Goal: Ask a question: Seek information or help from site administrators or community

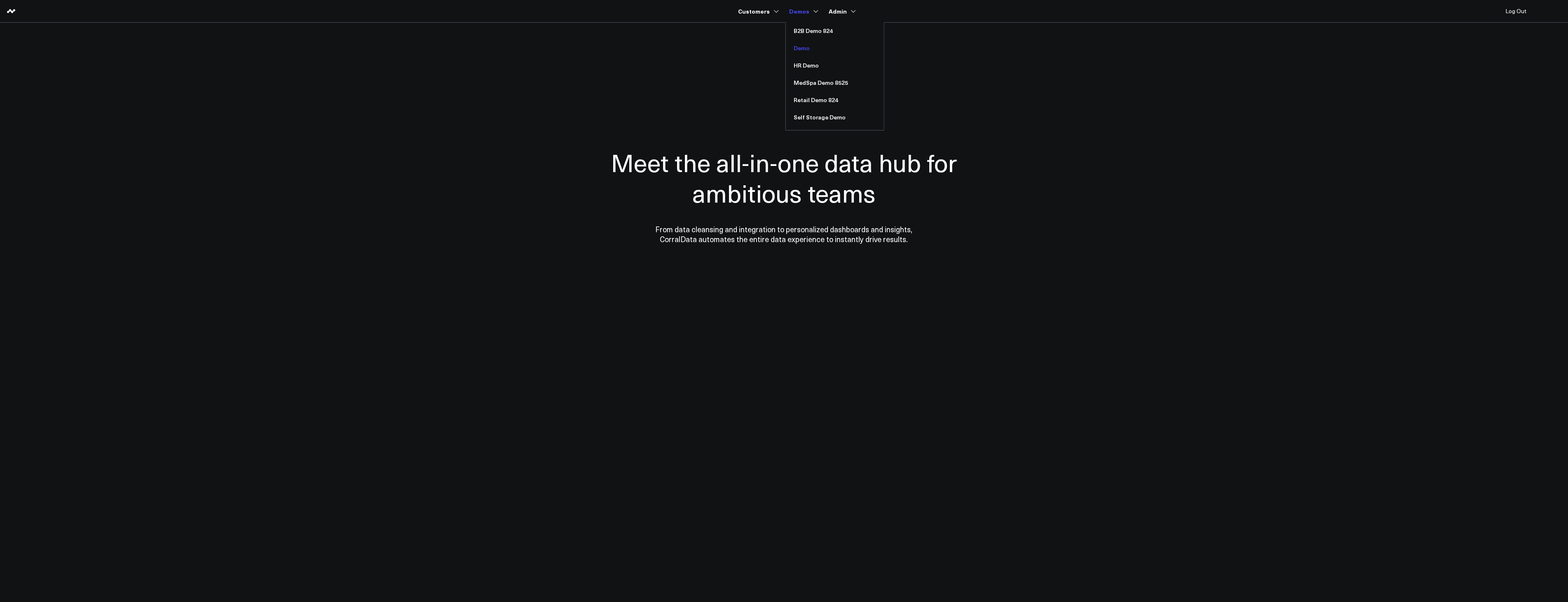
click at [798, 48] on link "Demo" at bounding box center [835, 48] width 98 height 17
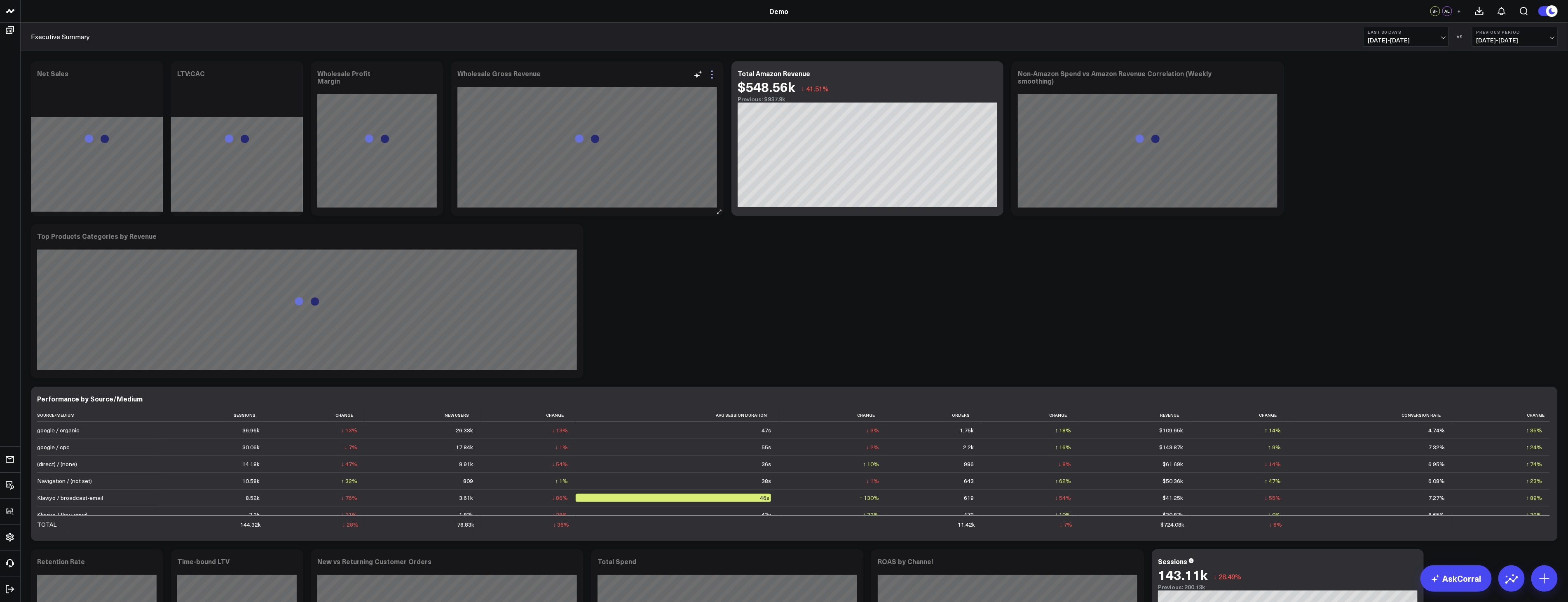
click at [715, 72] on icon at bounding box center [712, 75] width 10 height 10
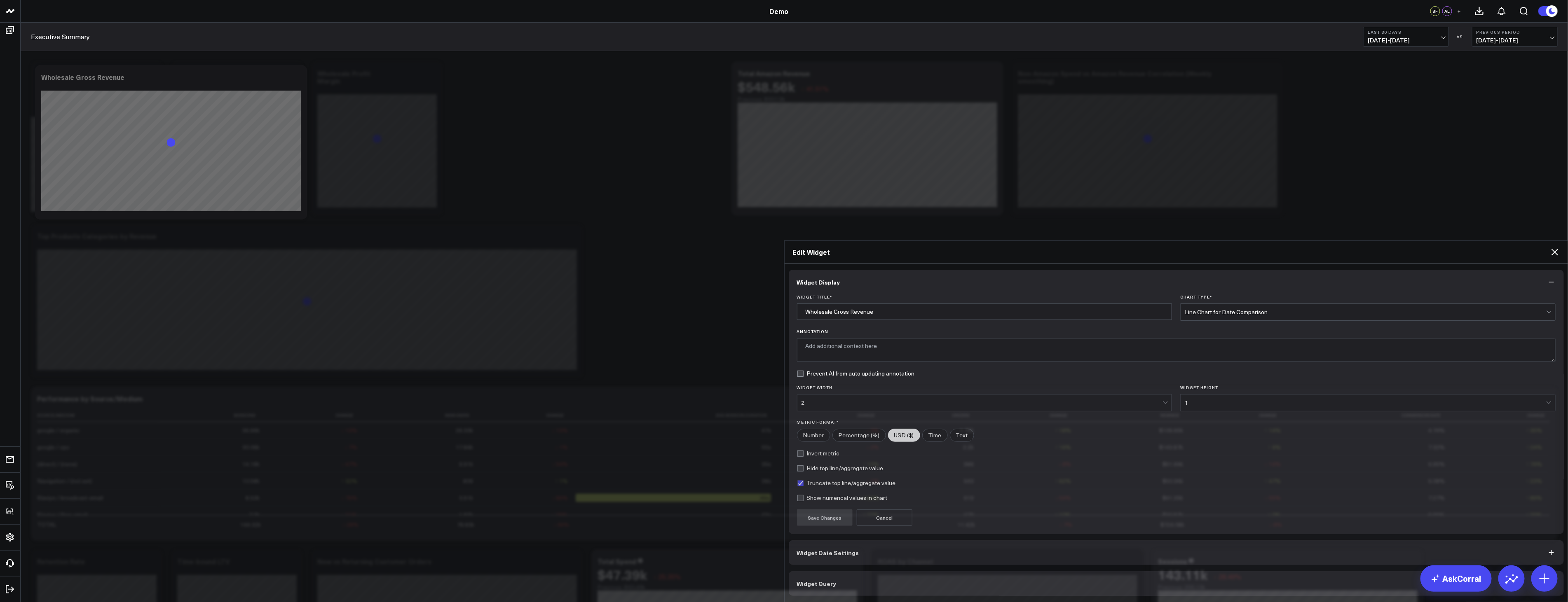
click at [822, 571] on button "Widget Query" at bounding box center [1176, 584] width 776 height 24
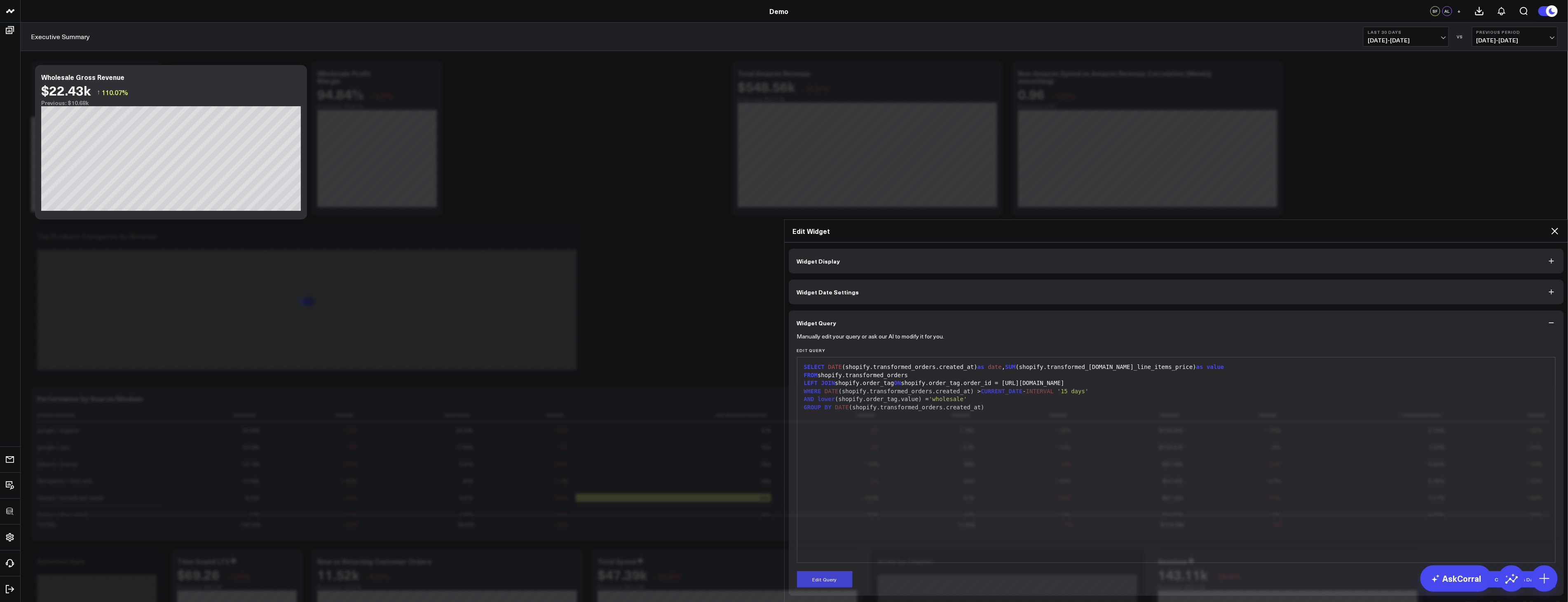
click at [1559, 226] on icon at bounding box center [1555, 231] width 10 height 10
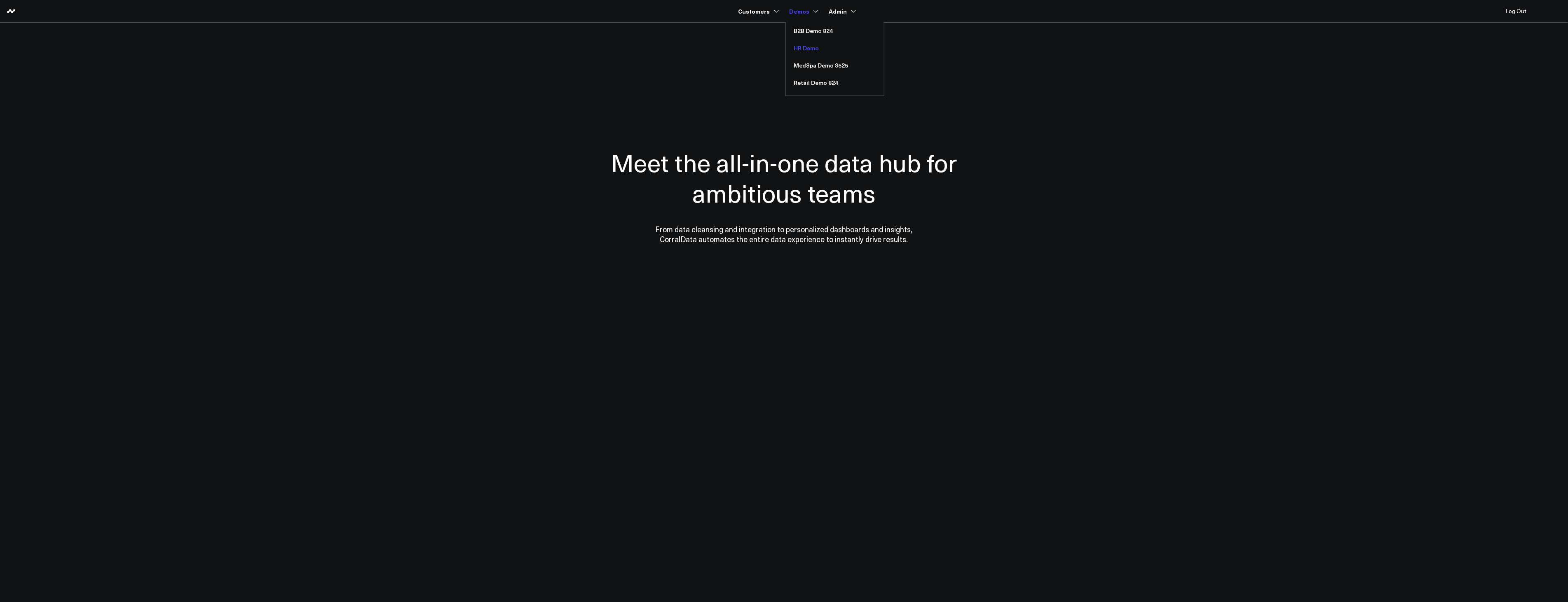
click at [809, 45] on link "HR Demo" at bounding box center [835, 48] width 98 height 17
click at [1341, 285] on body "Customers 3725 Test 829 Studios Accenture Activant Capital Agriculture & Farmin…" at bounding box center [784, 301] width 1568 height 602
click at [1430, 97] on body "Customers 3725 Test 829 Studios Accenture Activant Capital Agriculture & Farmin…" at bounding box center [784, 301] width 1568 height 602
click at [809, 70] on link "MedSpa Demo 8525" at bounding box center [835, 65] width 98 height 17
click at [1105, 299] on body "Customers 3725 Test 829 Studios Accenture Activant Capital Agriculture & Farmin…" at bounding box center [784, 301] width 1568 height 602
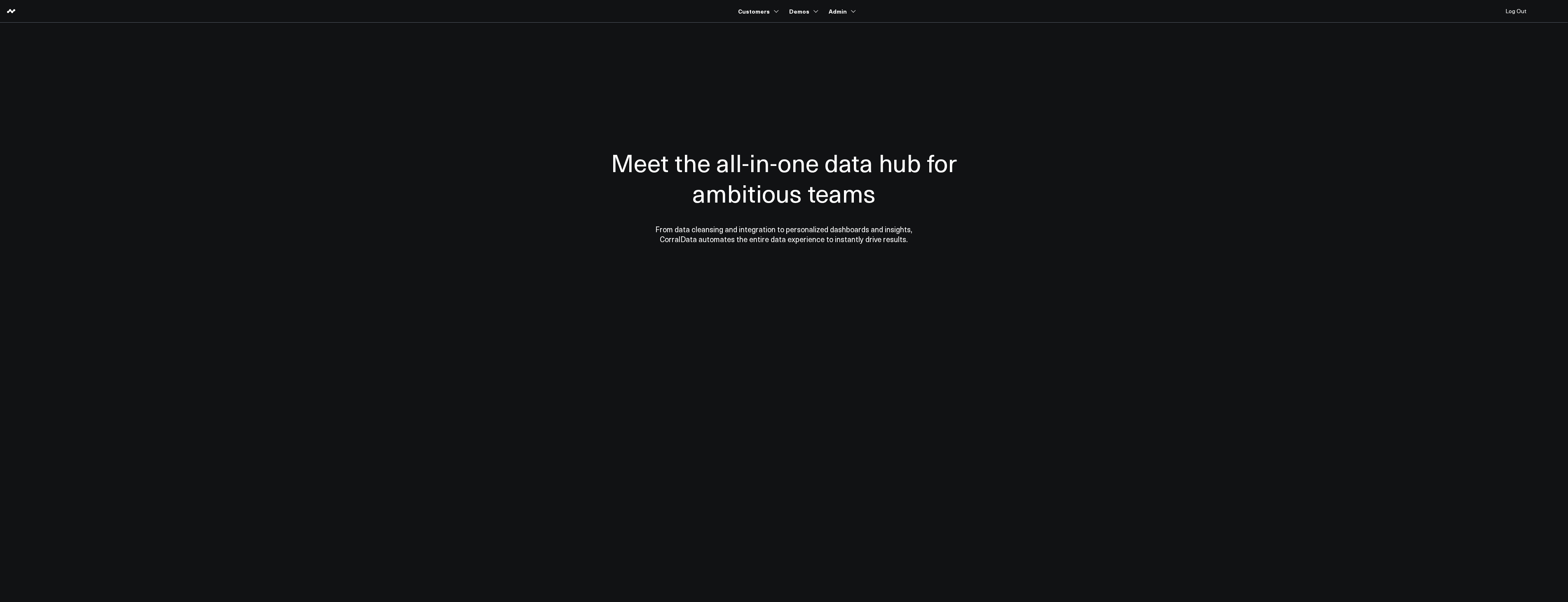
click at [1015, 185] on div at bounding box center [784, 196] width 593 height 280
click at [1343, 368] on body "Customers 3725 Test 829 Studios Accenture Activant Capital Agriculture & Farmin…" at bounding box center [784, 301] width 1568 height 602
click at [1368, 83] on body "Customers 3725 Test 829 Studios Accenture Activant Capital Agriculture & Farmin…" at bounding box center [784, 301] width 1568 height 602
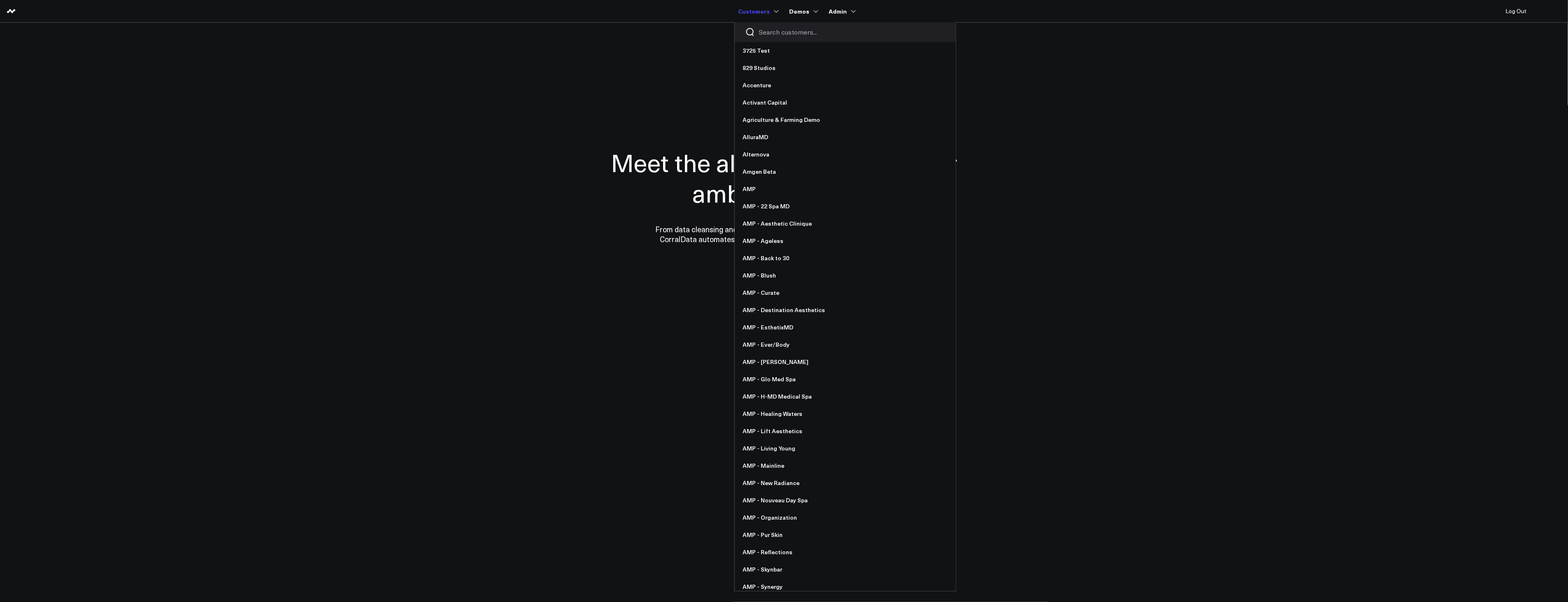
click at [767, 30] on input "Search customers input" at bounding box center [852, 32] width 186 height 9
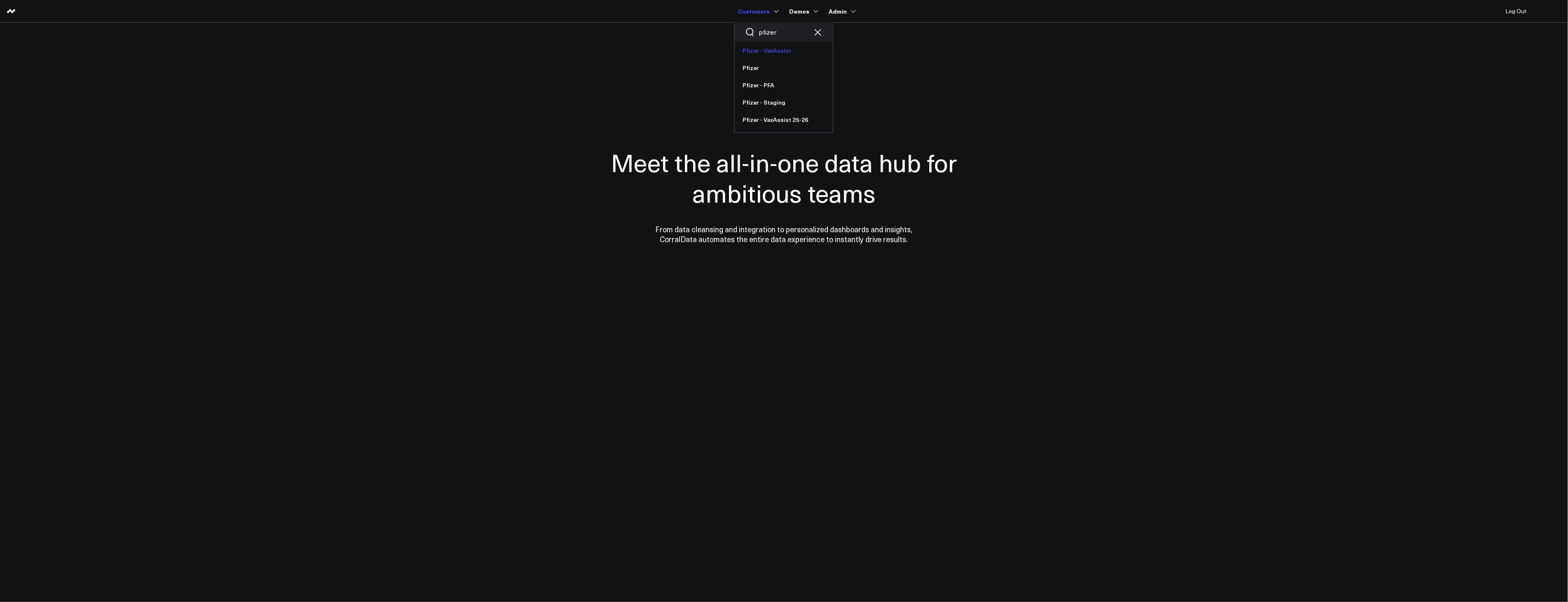
type input "pfizer"
click at [792, 51] on link "Pfizer - VaxAssist" at bounding box center [784, 51] width 98 height 17
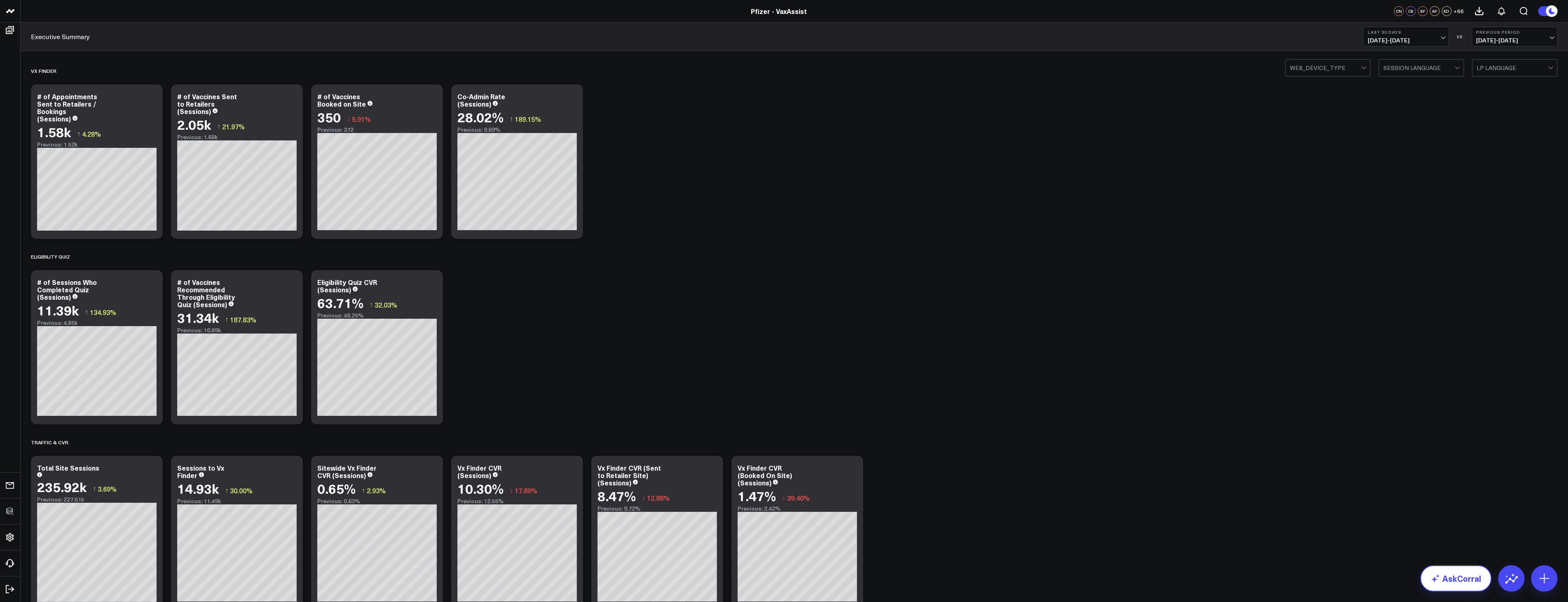
click at [1470, 574] on link "AskCorral" at bounding box center [1456, 578] width 71 height 26
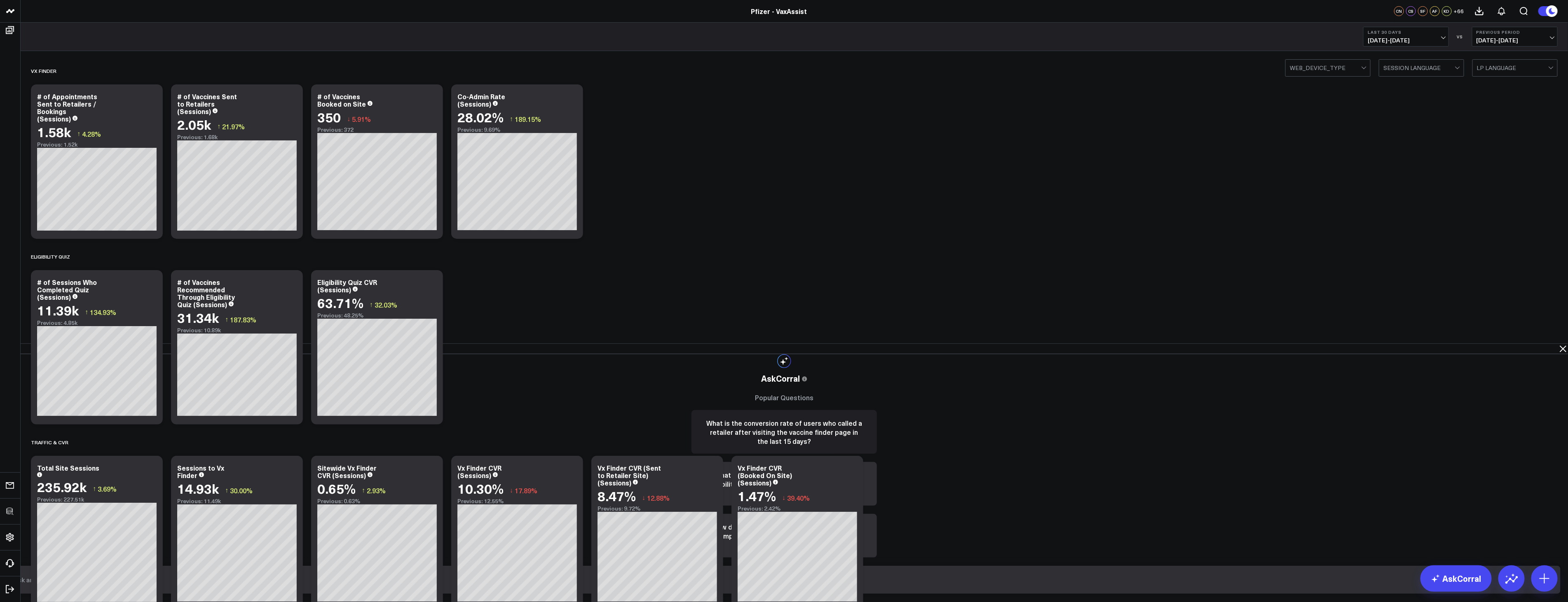
click at [877, 410] on button "What is the conversion rate of users who called a retailer after visiting the v…" at bounding box center [784, 431] width 186 height 43
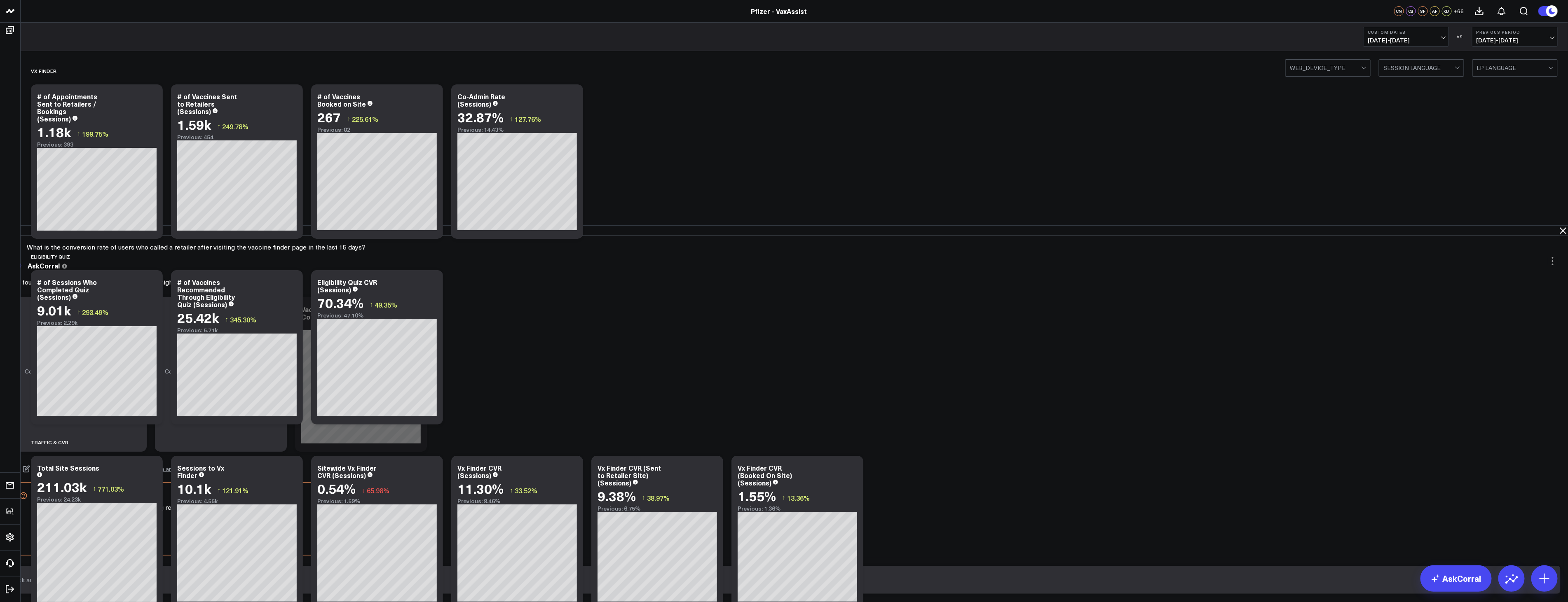
click at [1417, 44] on button "Custom Dates 08/06/25 - 08/20/25" at bounding box center [1406, 37] width 86 height 20
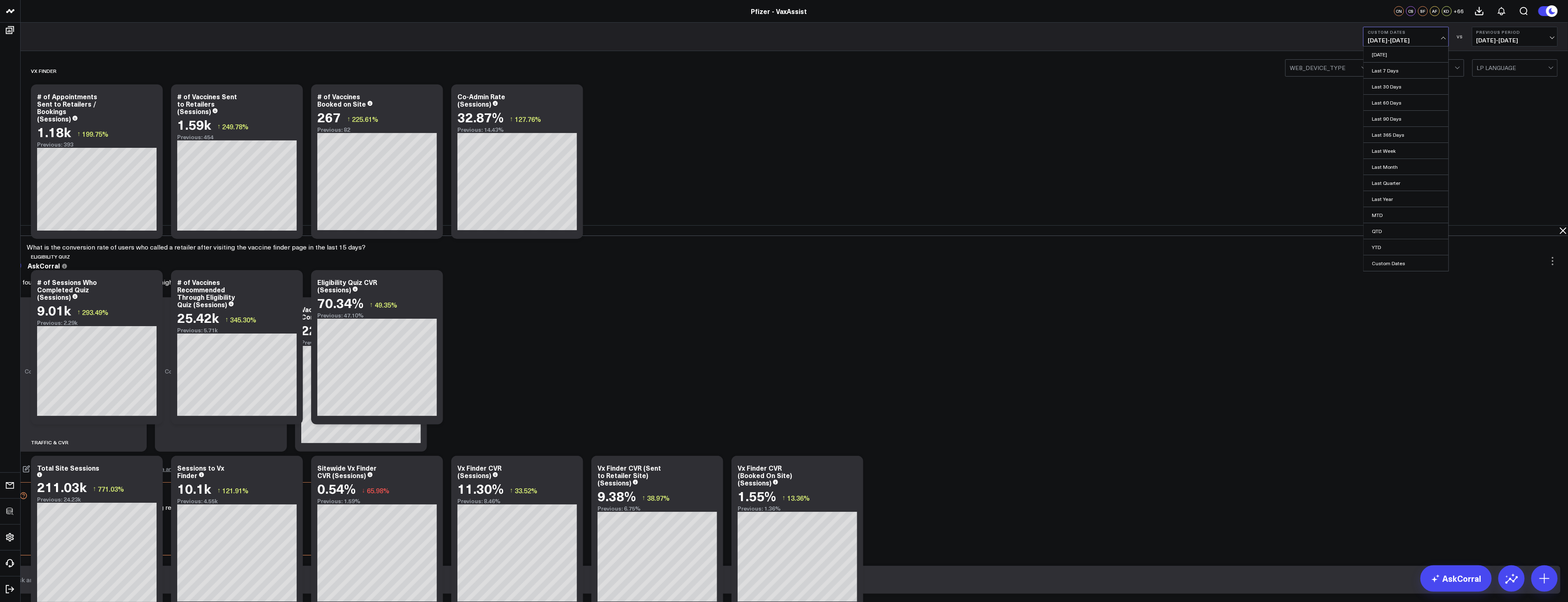
click at [1404, 42] on span "08/06/25 - 08/20/25" at bounding box center [1406, 40] width 77 height 7
click at [1435, 275] on div "We found data within your existing reporting that might answer your question:" at bounding box center [784, 282] width 1547 height 14
click at [1419, 39] on span "08/06/25 - 08/20/25" at bounding box center [1406, 40] width 77 height 7
click at [1479, 40] on span "06/21/25 - 07/20/25" at bounding box center [1515, 40] width 77 height 7
click at [1384, 277] on p "We found data within your existing reporting that might answer your question:" at bounding box center [784, 282] width 1547 height 10
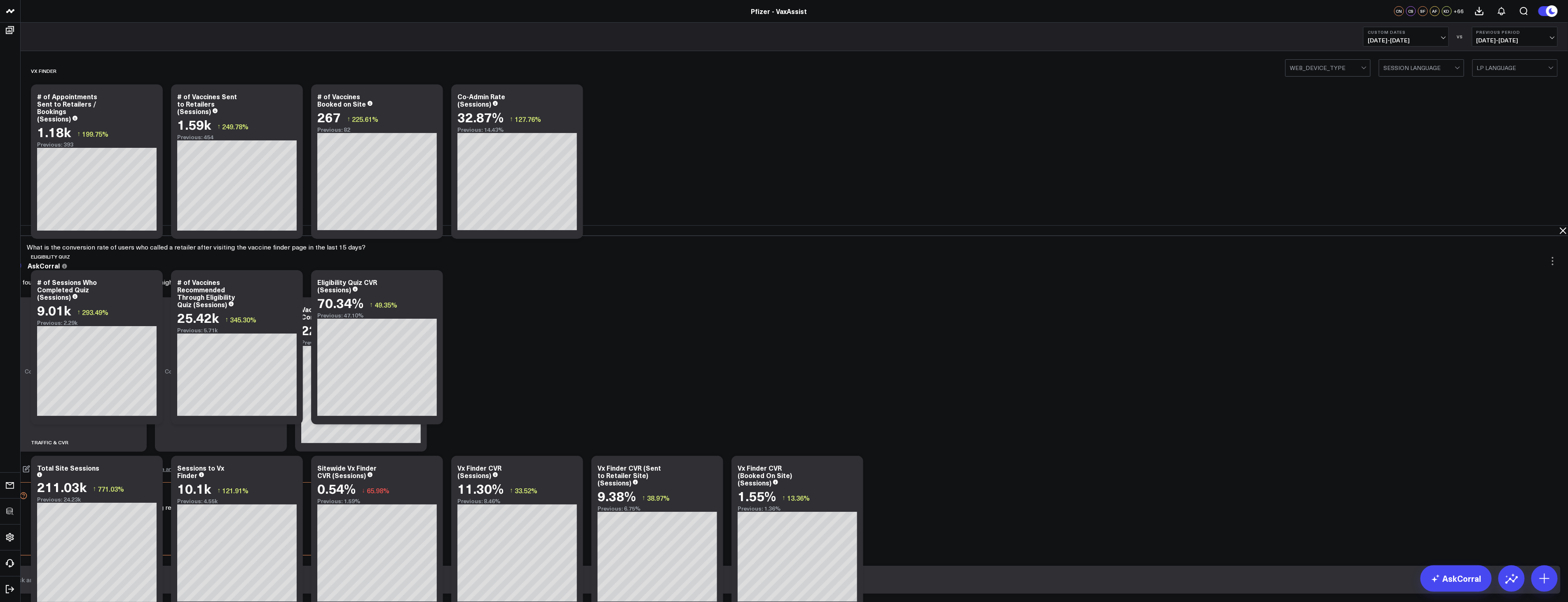
click at [1392, 43] on button "Custom Dates 08/06/25 - 08/20/25" at bounding box center [1406, 37] width 86 height 20
click at [1390, 43] on span "08/06/25 - 08/20/25" at bounding box center [1406, 40] width 77 height 7
click at [1558, 226] on icon at bounding box center [1563, 231] width 10 height 10
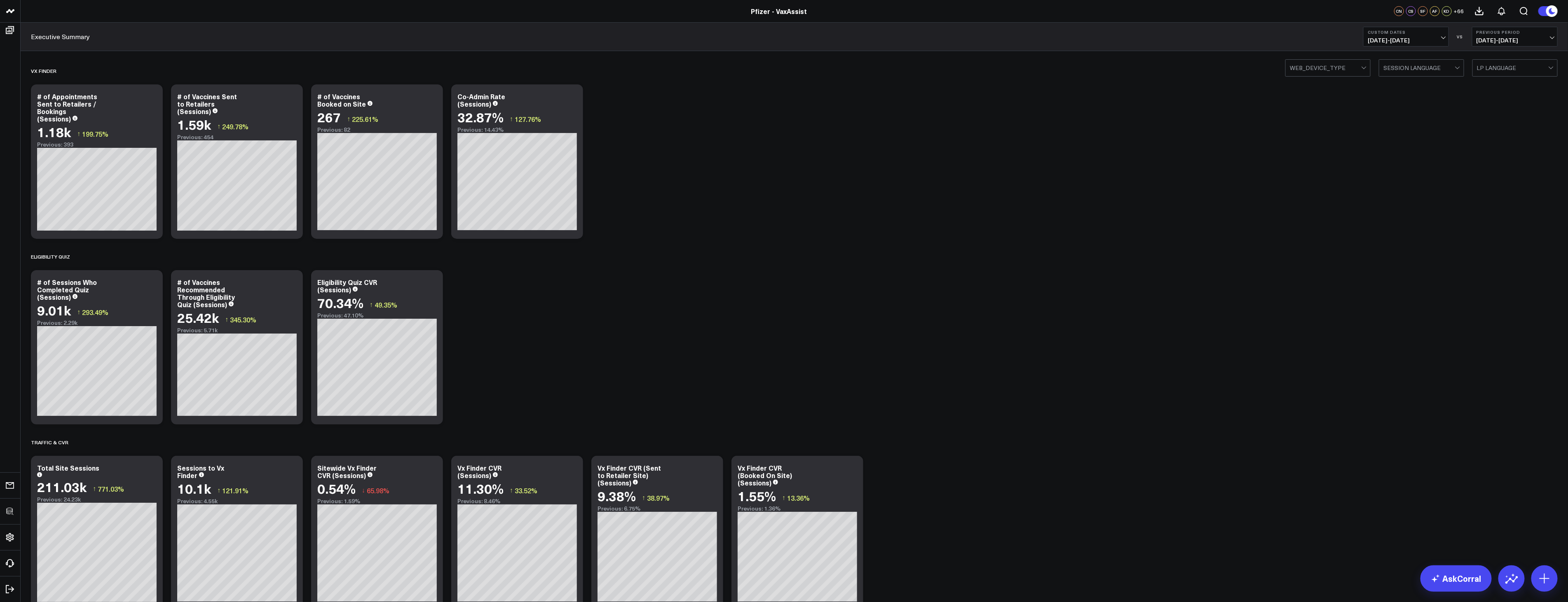
click at [1432, 42] on span "08/06/25 - 08/20/25" at bounding box center [1406, 40] width 77 height 7
click at [1387, 121] on link "Last 90 Days" at bounding box center [1406, 119] width 85 height 16
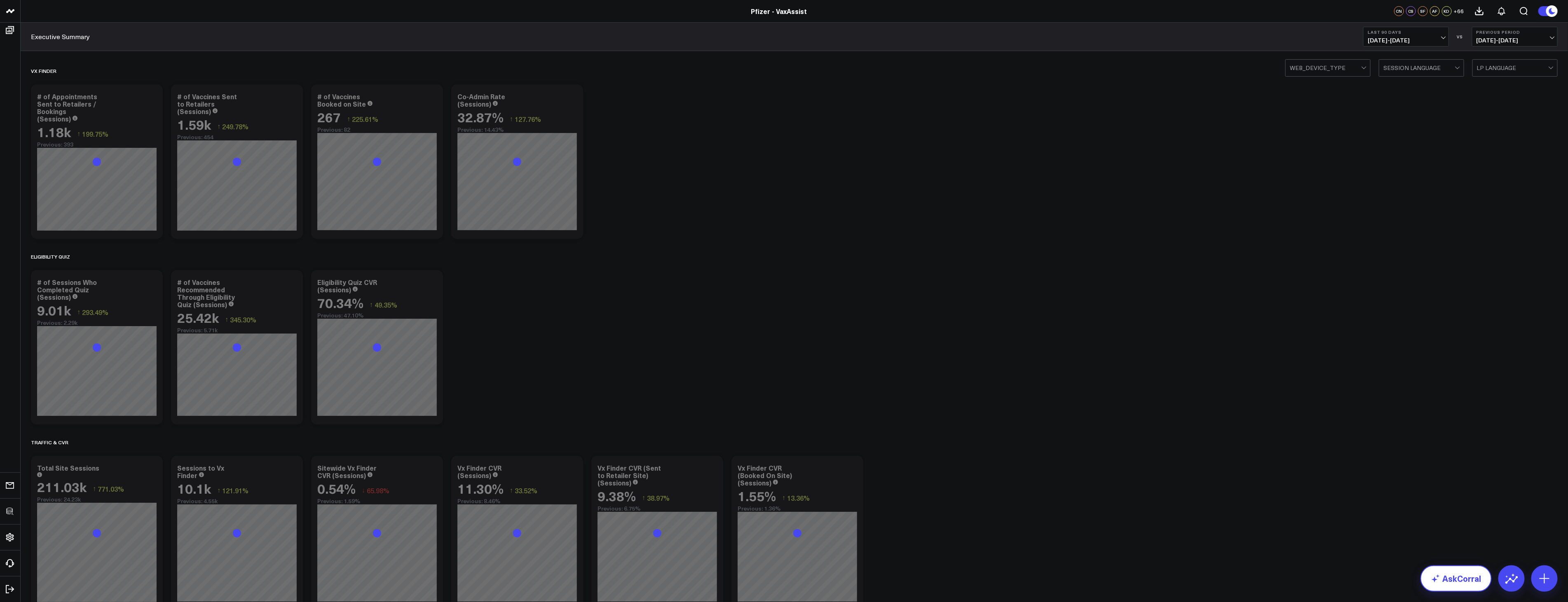
click at [1441, 574] on icon at bounding box center [1436, 579] width 10 height 10
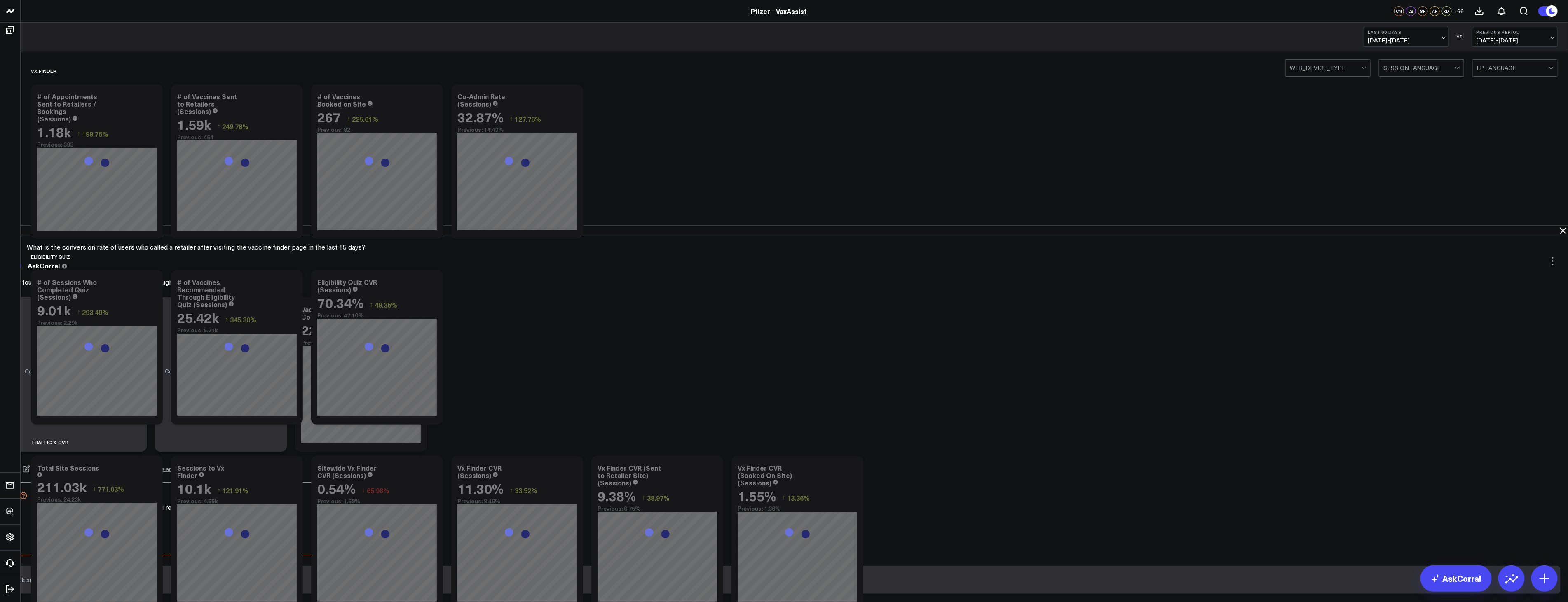
click at [1435, 37] on span "05/22/25 - 08/19/25" at bounding box center [1406, 40] width 77 height 7
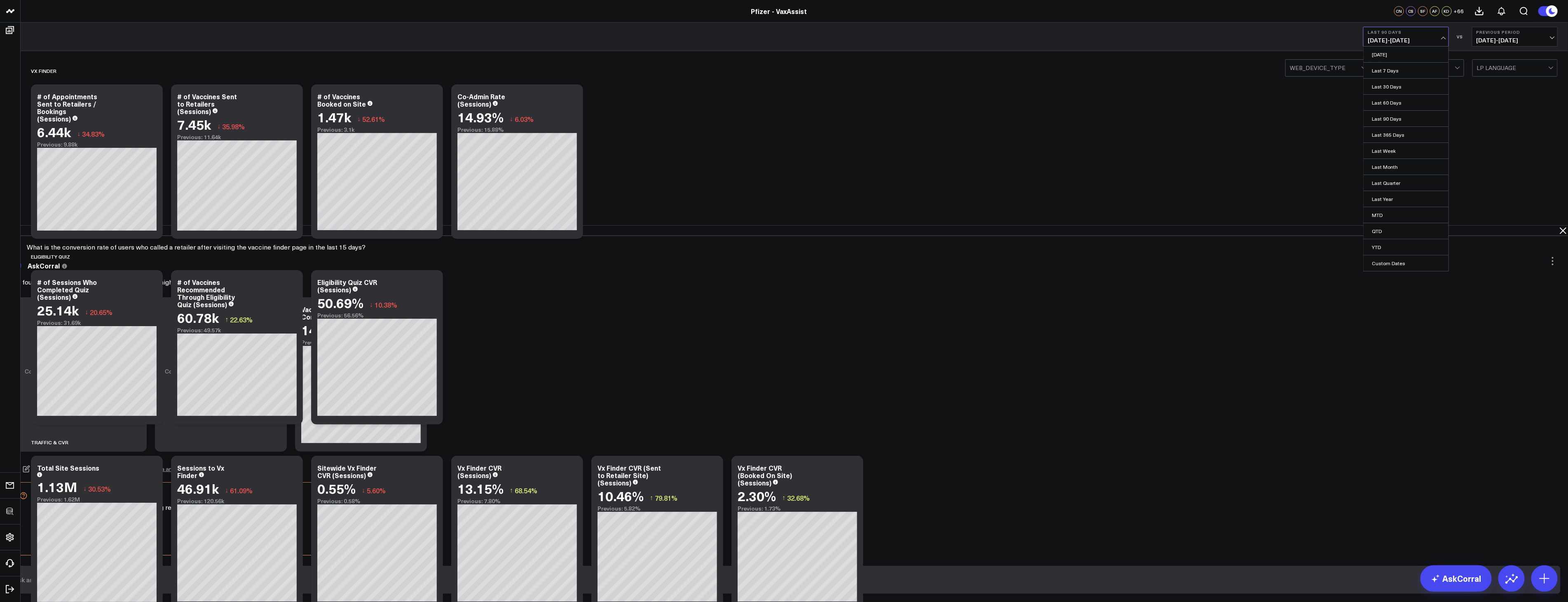
click at [1395, 32] on b "Last 90 Days" at bounding box center [1406, 32] width 77 height 5
click at [1560, 228] on icon at bounding box center [1563, 231] width 7 height 7
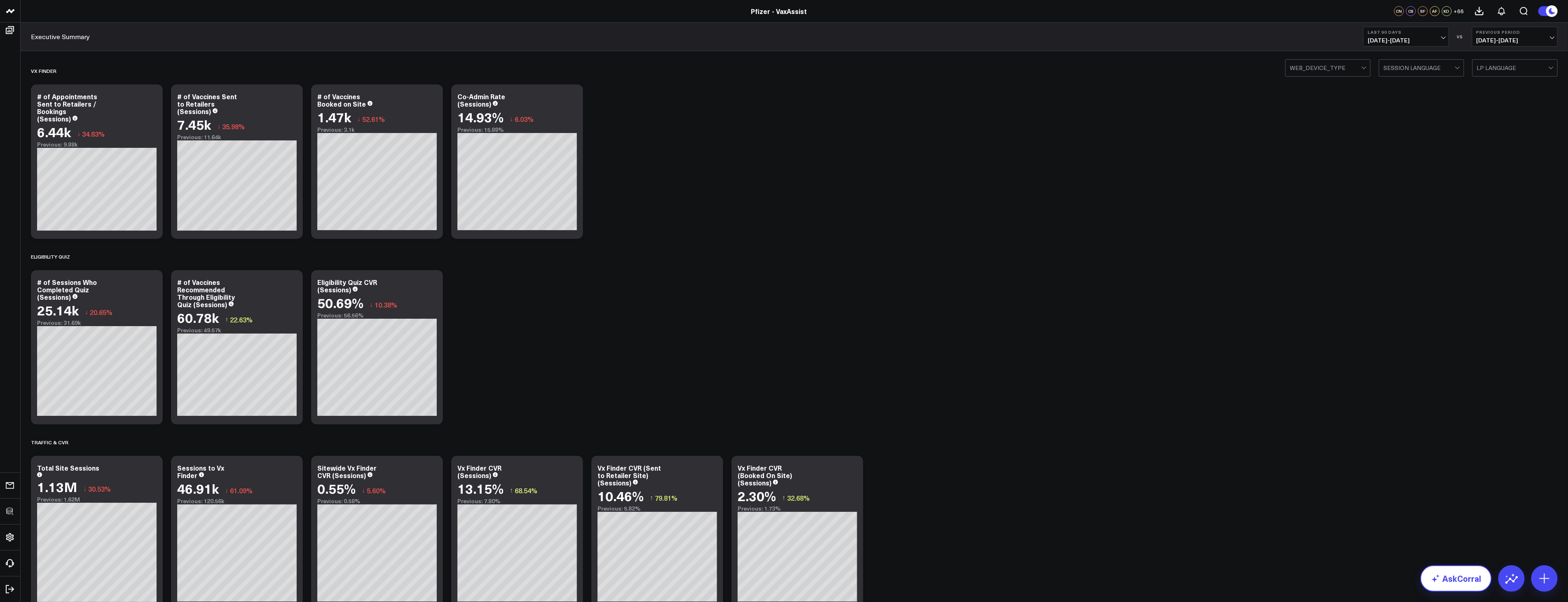
click at [1466, 581] on link "AskCorral" at bounding box center [1456, 578] width 71 height 26
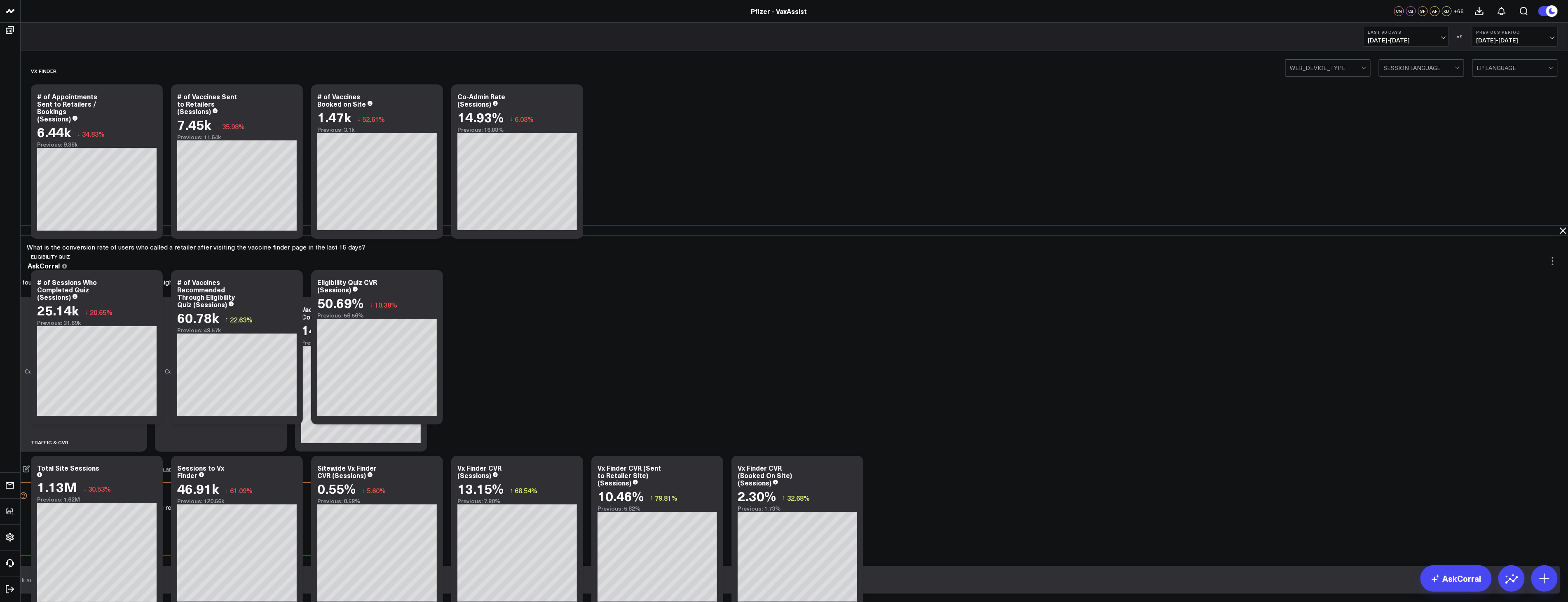
click at [924, 586] on input "text" at bounding box center [777, 580] width 1531 height 15
click at [159, 516] on button "Answer this question via AskCorral" at bounding box center [96, 527] width 125 height 22
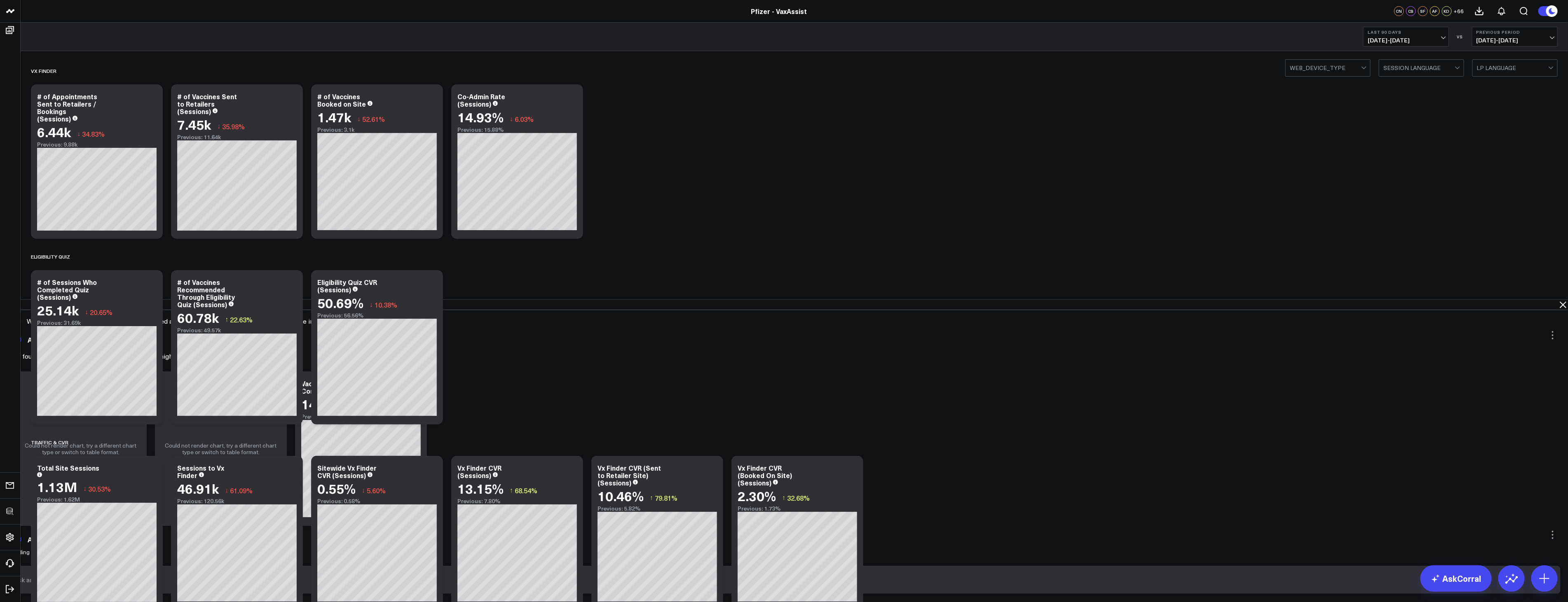
scroll to position [3, 0]
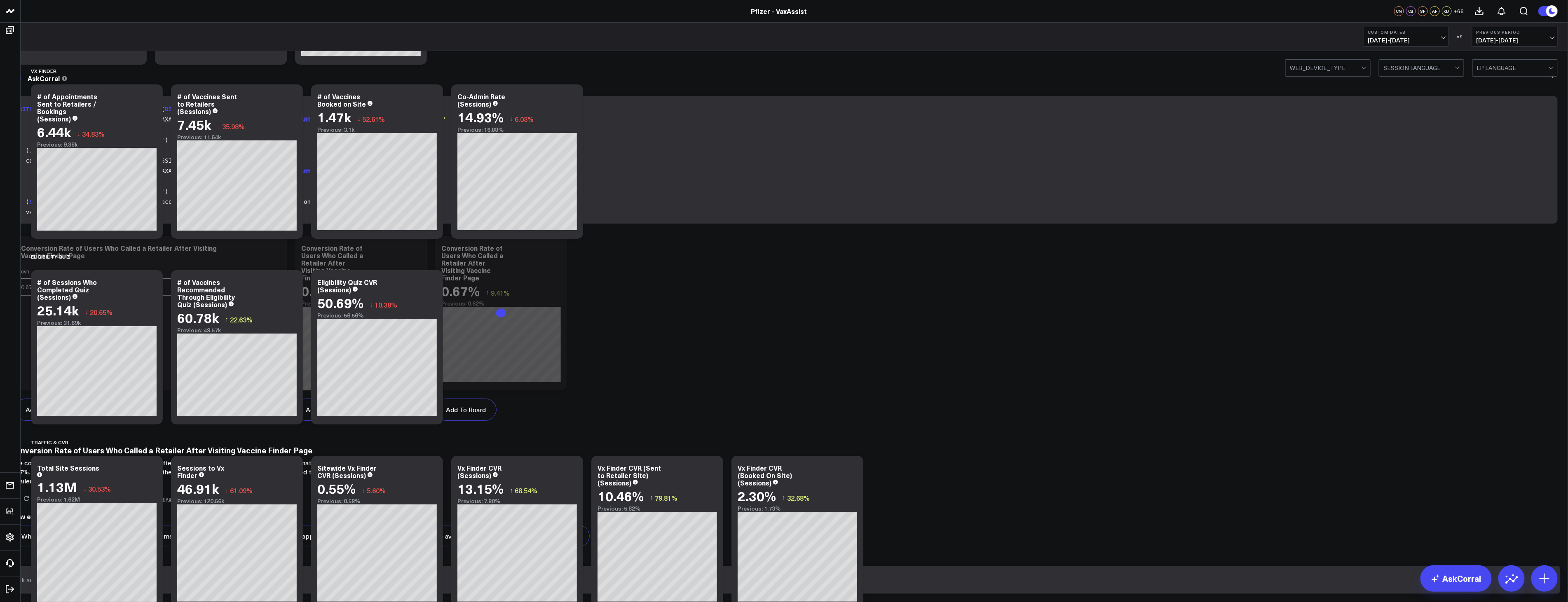
scroll to position [193, 0]
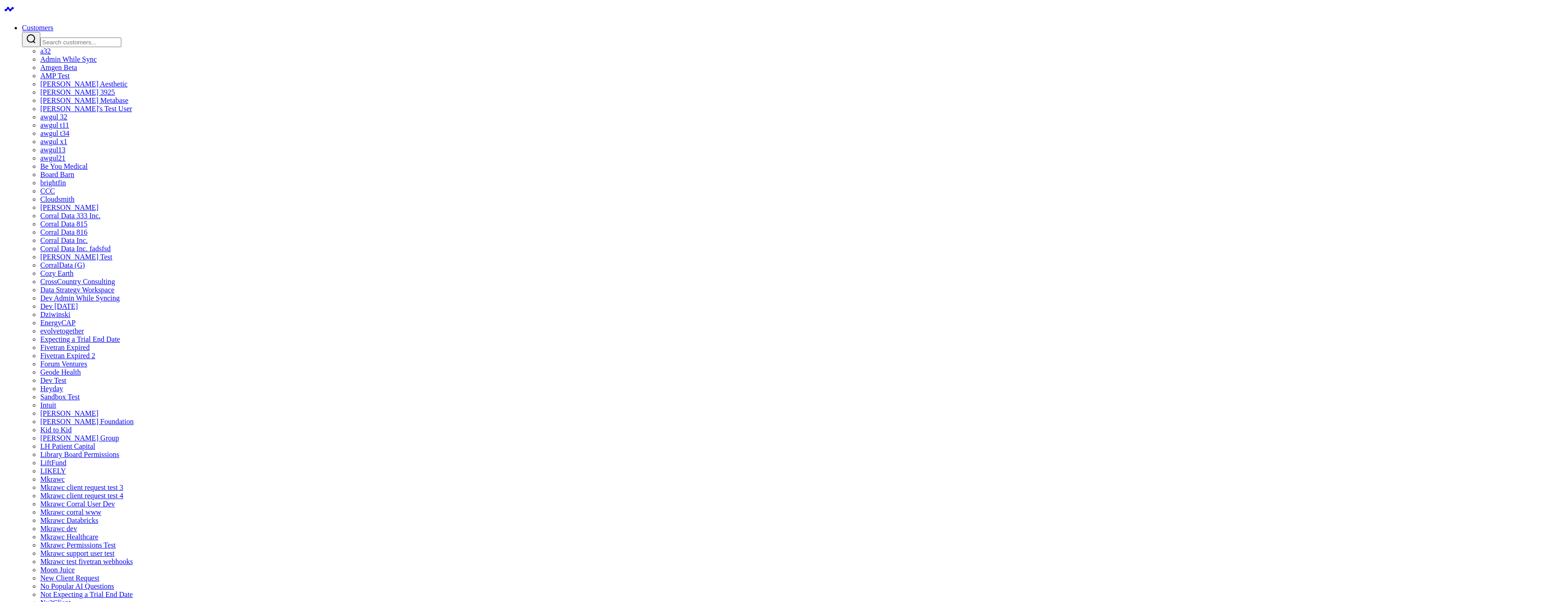
click at [1049, 433] on body "Customers a32 Admin While Sync Amgen Beta AMP Test [PERSON_NAME] Aesthetic [PER…" at bounding box center [783, 595] width 1561 height 1183
click at [1193, 245] on body "Customers a32 Admin While Sync Amgen Beta AMP Test [PERSON_NAME] Aesthetic [PER…" at bounding box center [783, 595] width 1561 height 1183
click at [1210, 296] on body "Customers a32 Admin While Sync Amgen Beta AMP Test [PERSON_NAME] Aesthetic [PER…" at bounding box center [783, 595] width 1561 height 1183
click at [767, 417] on body "Customers a32 Admin While Sync Amgen Beta AMP Test [PERSON_NAME] Aesthetic [PER…" at bounding box center [783, 595] width 1561 height 1183
click at [121, 37] on input "Search customers input" at bounding box center [80, 42] width 81 height 10
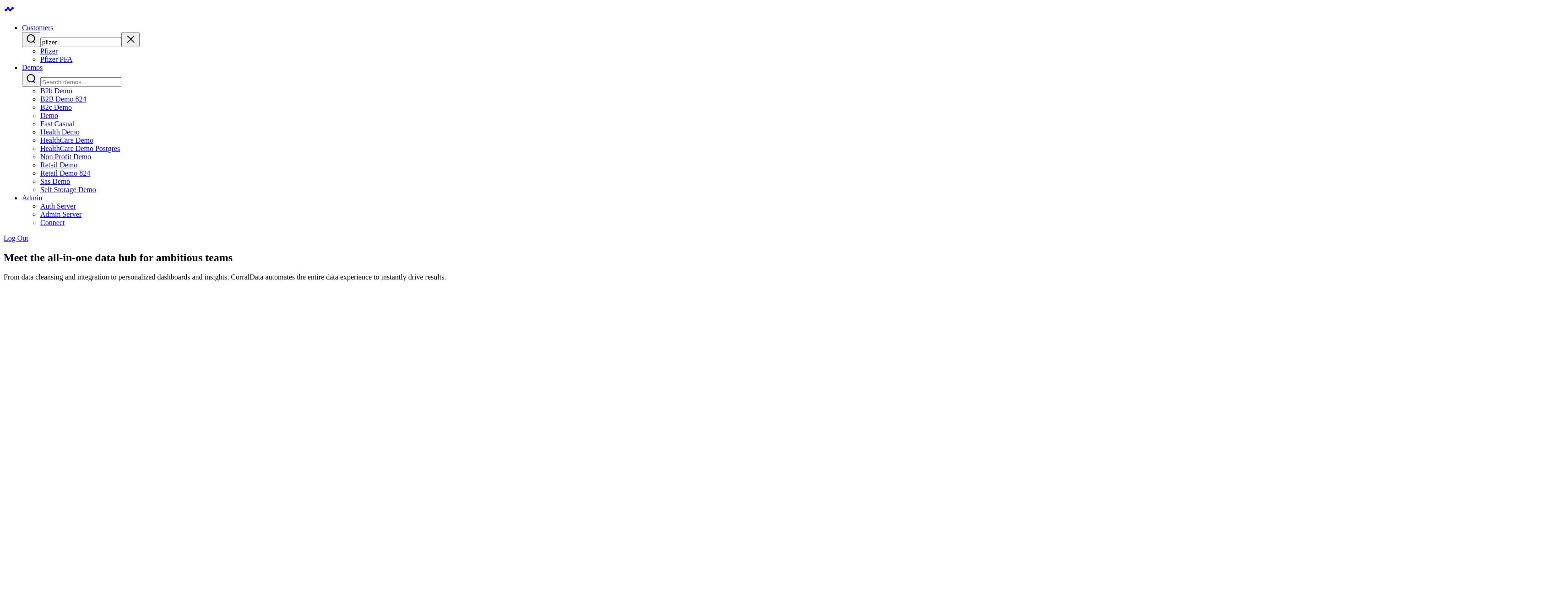
type input "pfizer"
click at [58, 55] on link "Pfizer" at bounding box center [49, 50] width 18 height 7
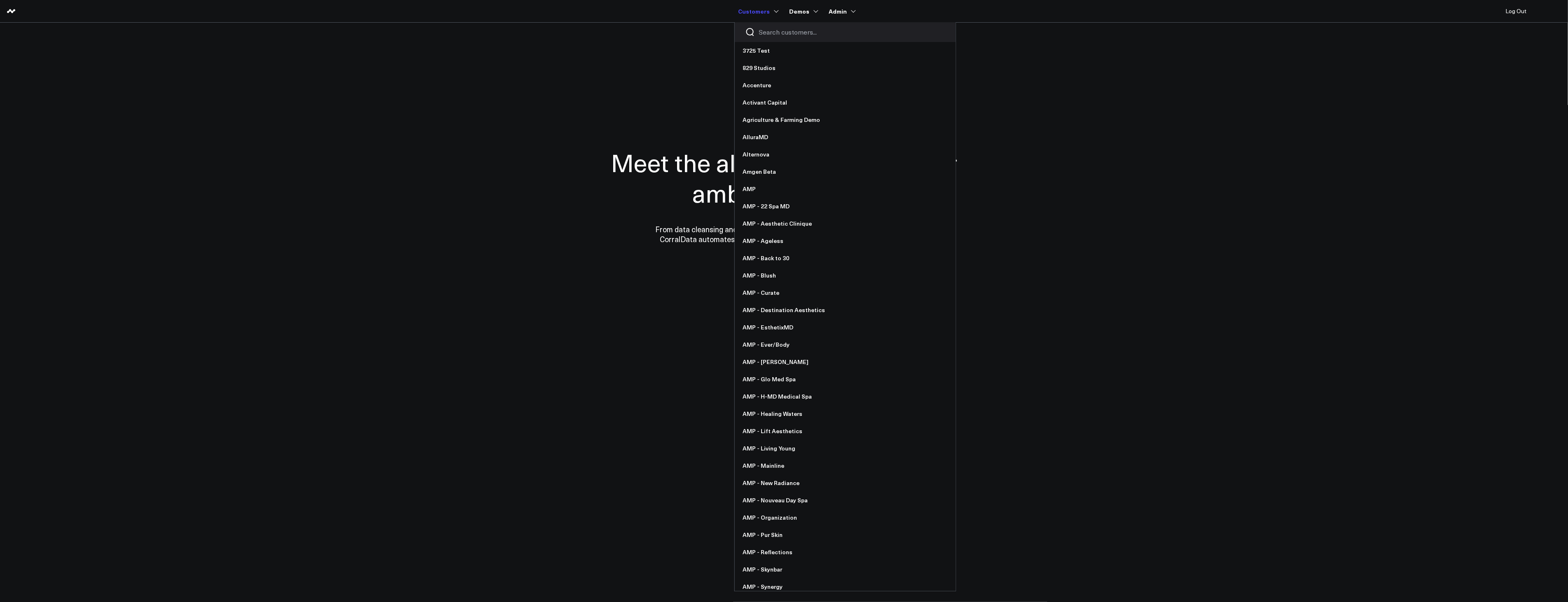
click at [778, 33] on input "Search customers input" at bounding box center [852, 32] width 186 height 9
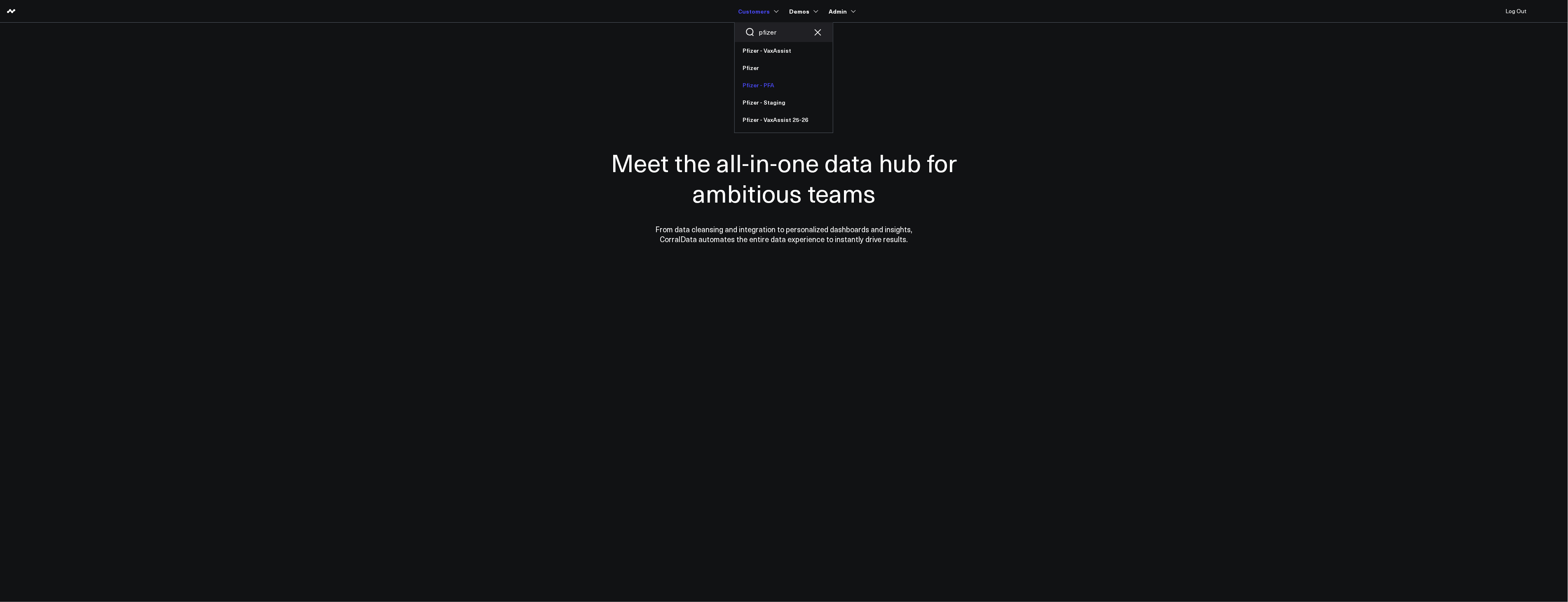
type input "pfizer"
click at [772, 84] on link "Pfizer - PFA" at bounding box center [784, 85] width 98 height 17
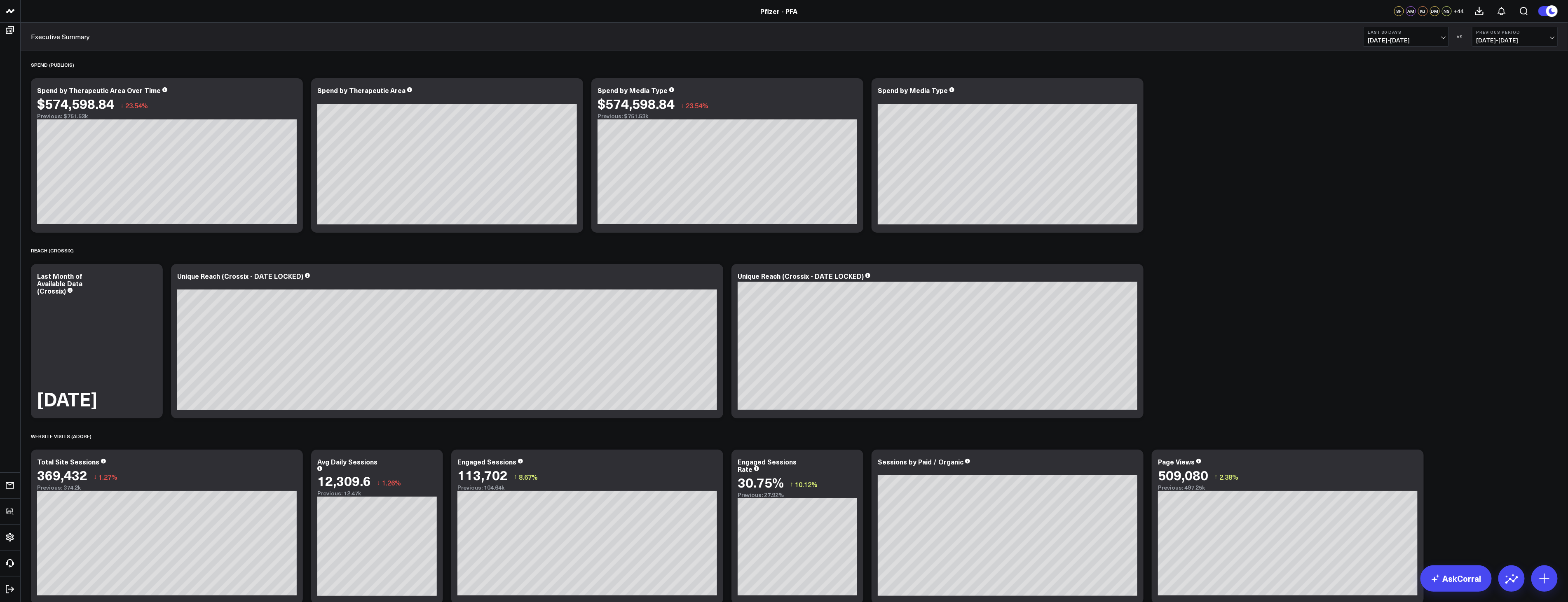
click at [1396, 41] on span "[DATE] - [DATE]" at bounding box center [1406, 40] width 77 height 7
click at [1384, 116] on link "Last 90 Days" at bounding box center [1406, 119] width 85 height 16
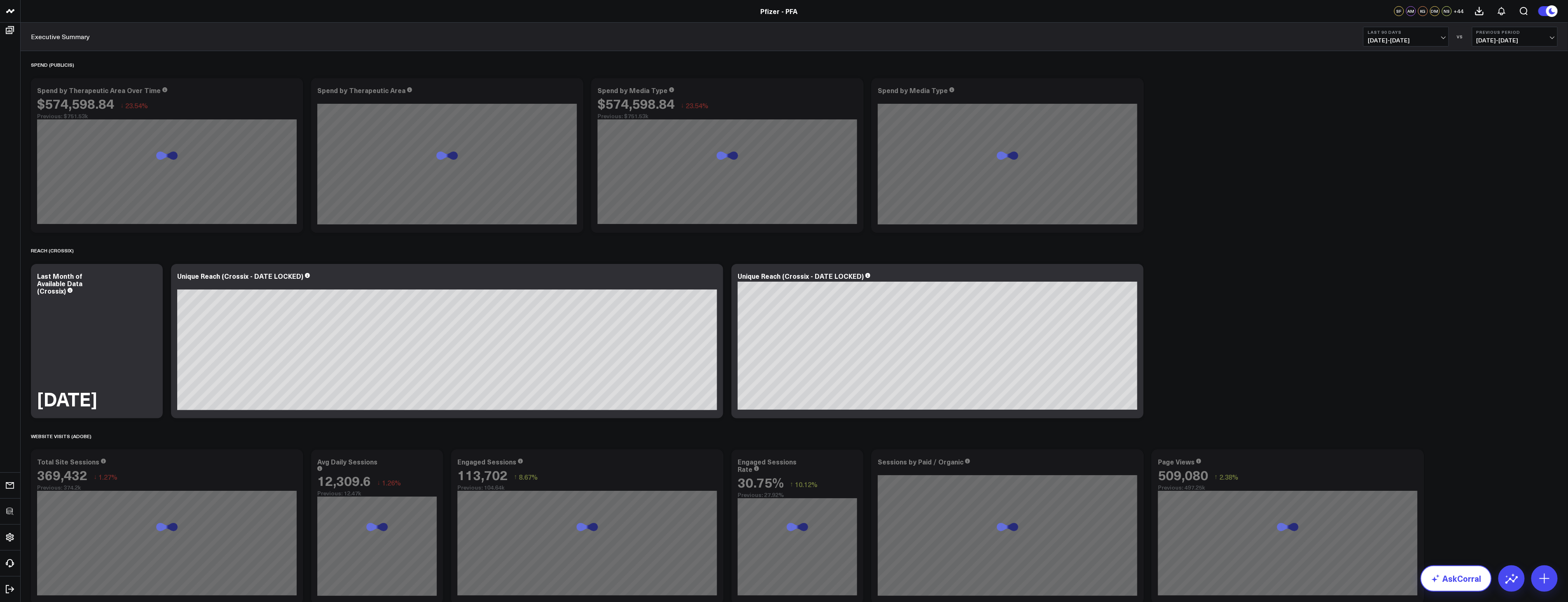
click at [1467, 590] on link "AskCorral" at bounding box center [1456, 578] width 71 height 26
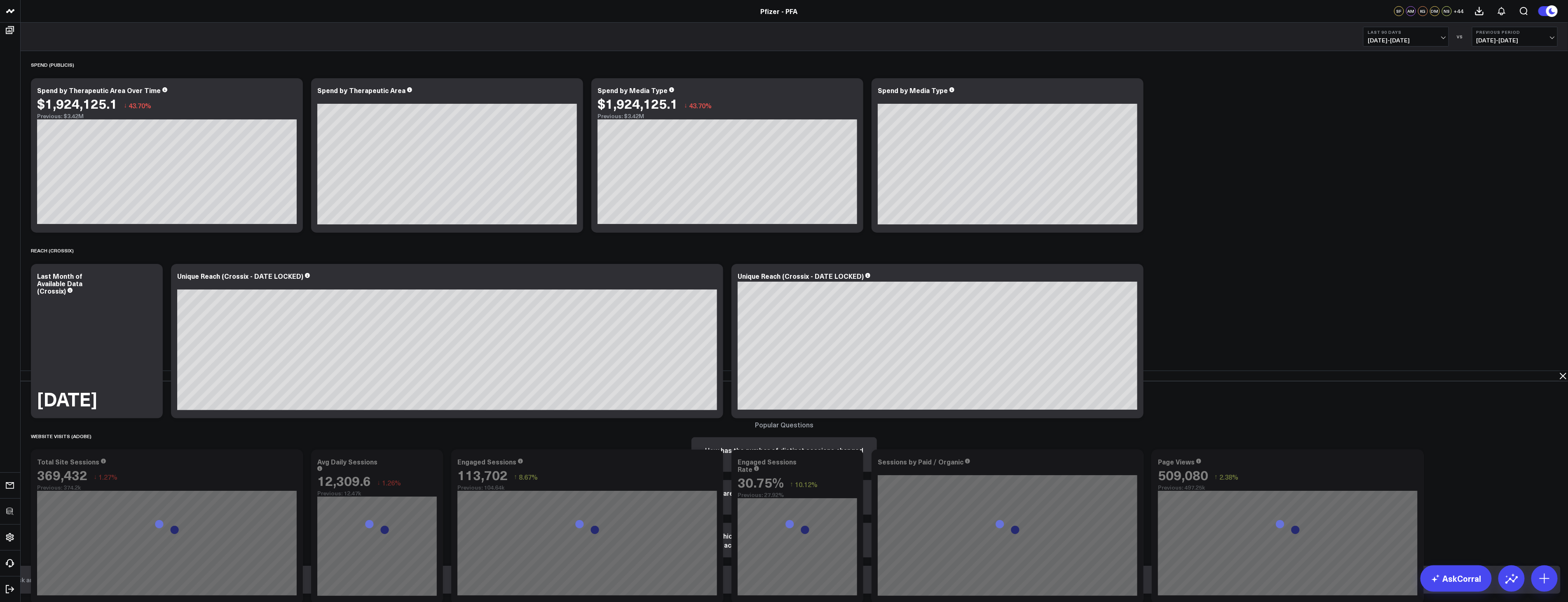
drag, startPoint x: 1095, startPoint y: 573, endPoint x: 1098, endPoint y: 582, distance: 9.5
click at [1097, 574] on form at bounding box center [784, 580] width 1553 height 28
click at [1098, 583] on input "text" at bounding box center [777, 580] width 1531 height 15
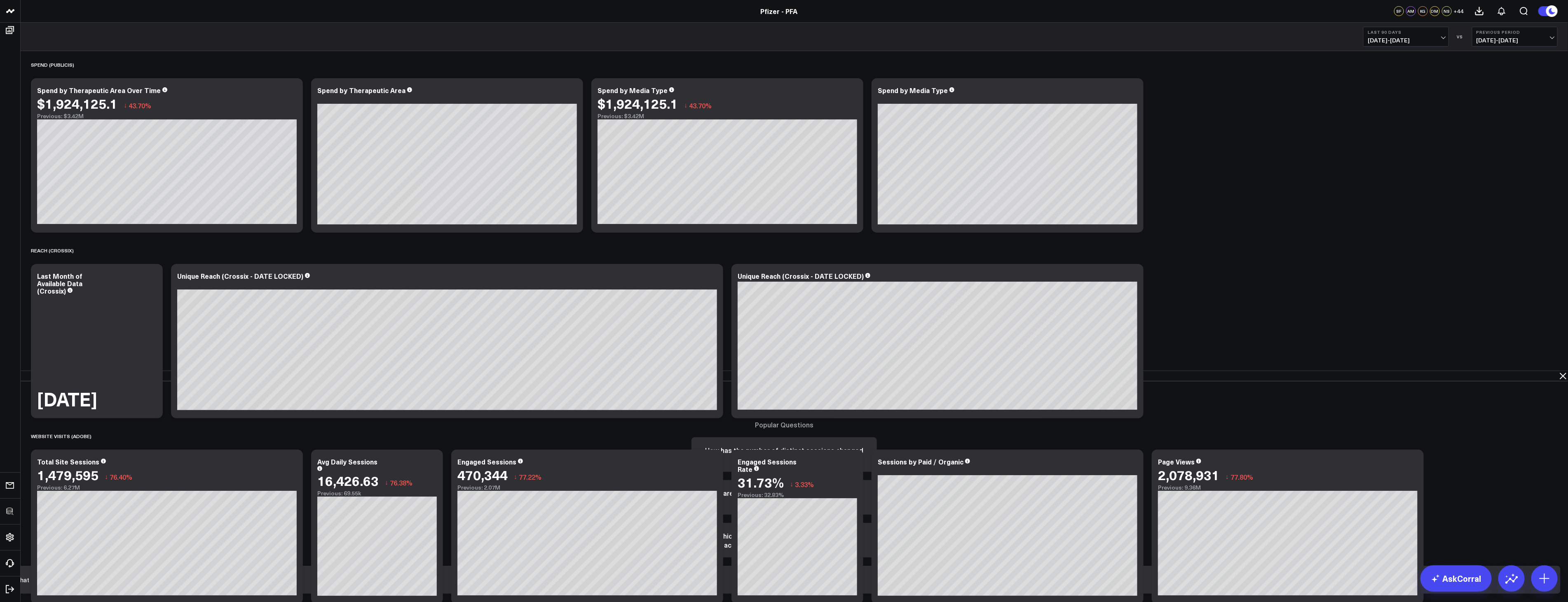
type input "What is my spend by therapeutic area?"
click at [973, 585] on input "What is my spend by therapeutic area?" at bounding box center [777, 580] width 1531 height 15
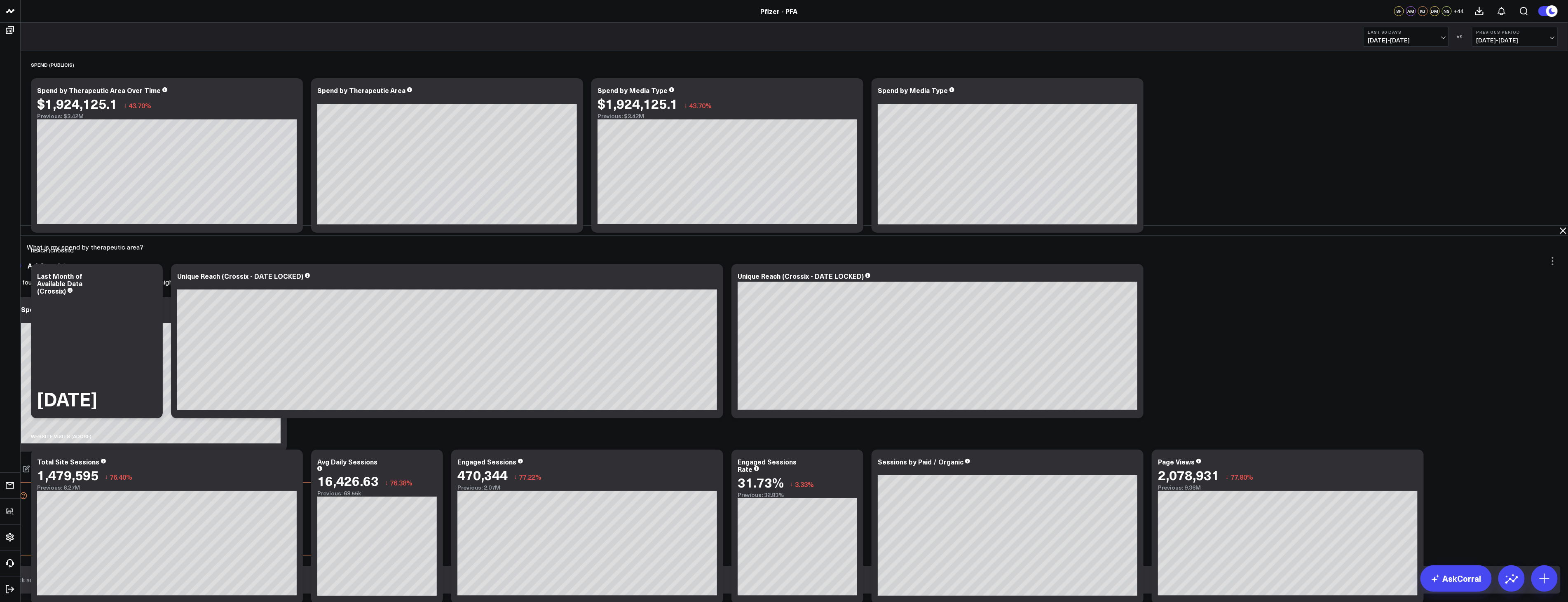
click at [1370, 456] on div "Not the data you're looking for? Ask a data analyst Looking for something else?…" at bounding box center [784, 505] width 1547 height 100
click at [159, 516] on button "Answer this question via AskCorral" at bounding box center [96, 527] width 125 height 22
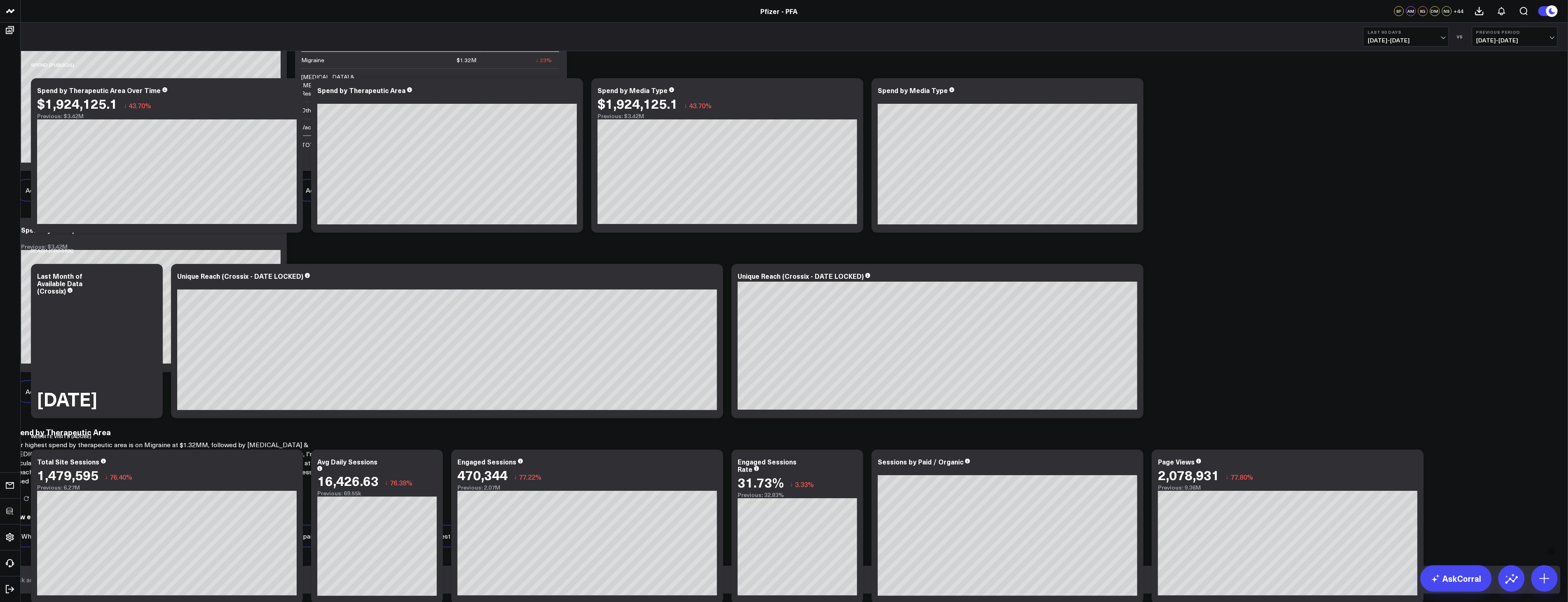
scroll to position [76, 0]
